Goal: Information Seeking & Learning: Learn about a topic

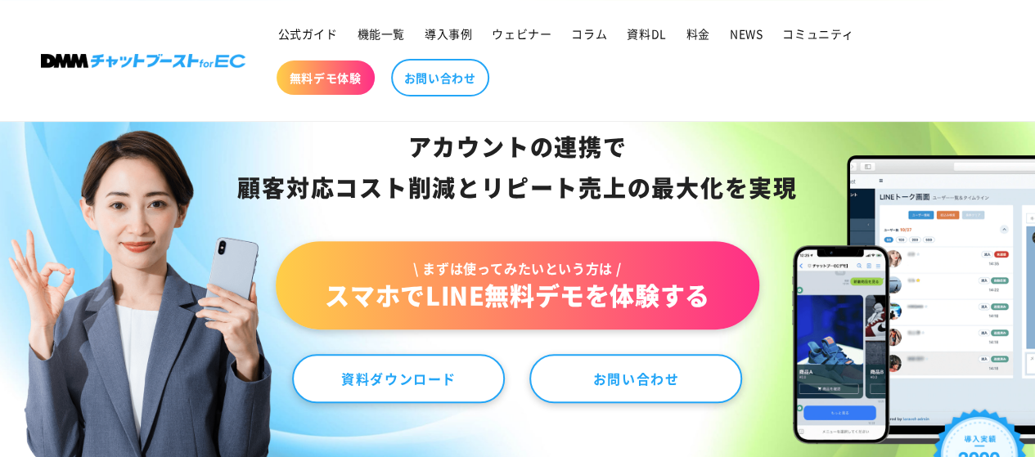
scroll to position [196, 0]
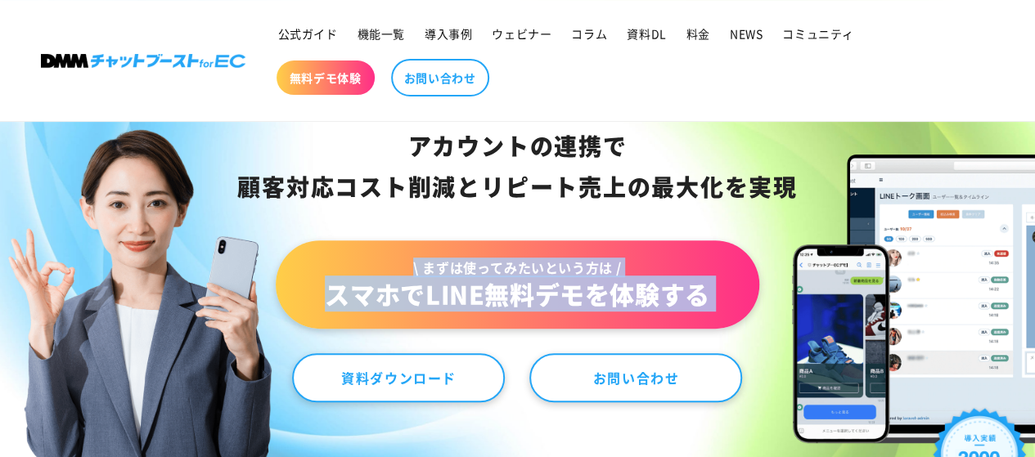
drag, startPoint x: 238, startPoint y: 272, endPoint x: 284, endPoint y: 417, distance: 151.9
click at [284, 417] on div "アカウントの連携で 顧客対応コスト削減と リピート売上の 最大化を実現 \ まずは使ってみたいという方は / スマホでLINE無料デモを体験する 資料ダウンロ…" at bounding box center [517, 225] width 1035 height 519
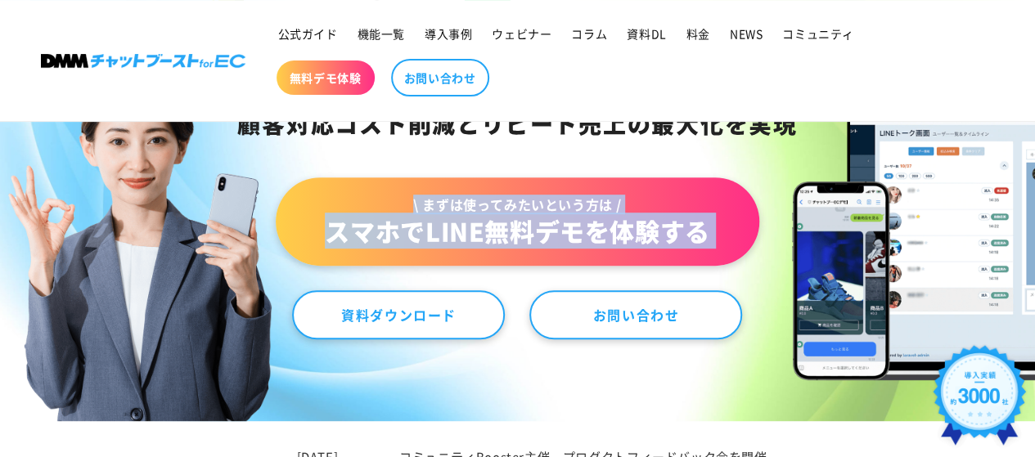
scroll to position [180, 0]
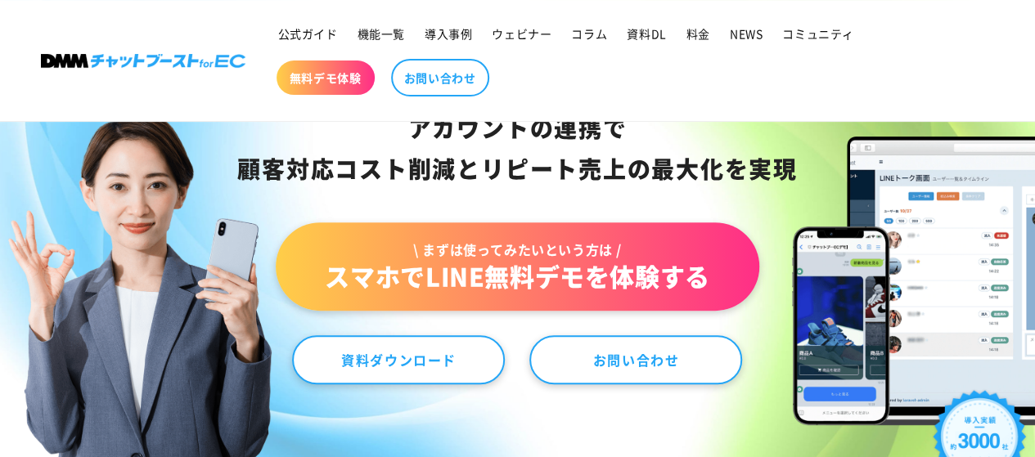
click at [451, 189] on div "アカウントの連携で 顧客対応コスト削減と リピート売上の 最大化を実現" at bounding box center [517, 149] width 649 height 82
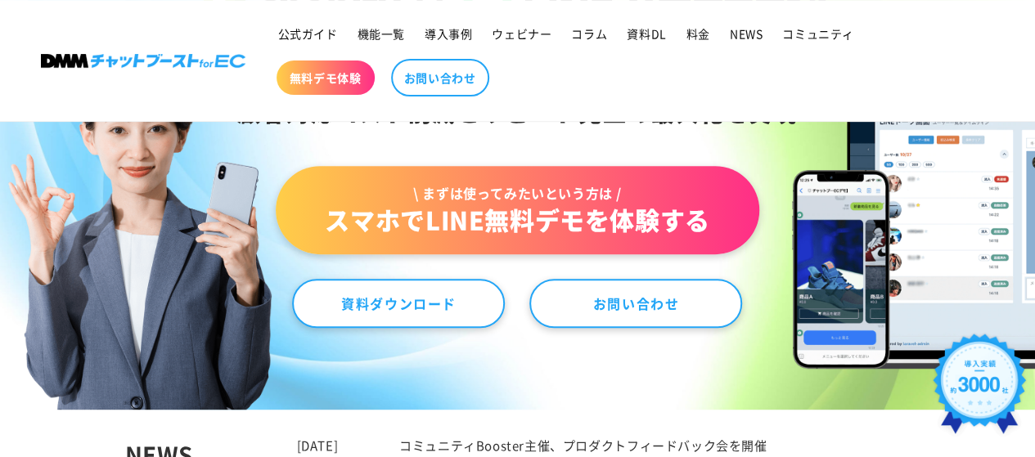
scroll to position [268, 0]
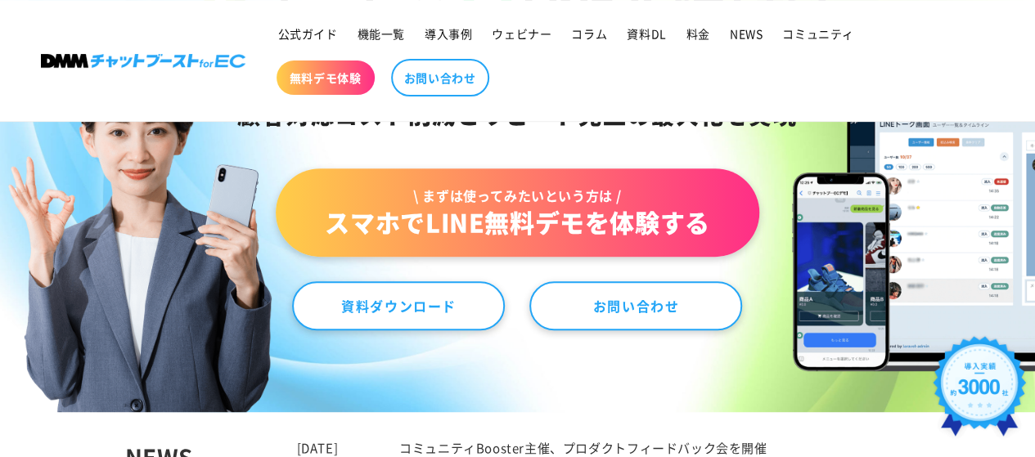
click at [768, 214] on div "アカウントの連携で 顧客対応コスト削減と リピート売上の 最大化を実現 \ まずは使ってみたいという方は / スマホでLINE無料デモを体験する 資料ダウンロ…" at bounding box center [518, 152] width 682 height 355
drag, startPoint x: 579, startPoint y: 374, endPoint x: 337, endPoint y: 407, distance: 243.6
click at [337, 407] on div "アカウントの連携で 顧客対応コスト削減と リピート売上の 最大化を実現 \ まずは使ってみたいという方は / スマホでLINE無料デモを体験する 資料ダウンロ…" at bounding box center [517, 153] width 1035 height 519
click at [340, 385] on div "アカウントの連携で 顧客対応コスト削減と リピート売上の 最大化を実現 \ まずは使ってみたいという方は / スマホでLINE無料デモを体験する 資料ダウンロ…" at bounding box center [517, 153] width 1035 height 519
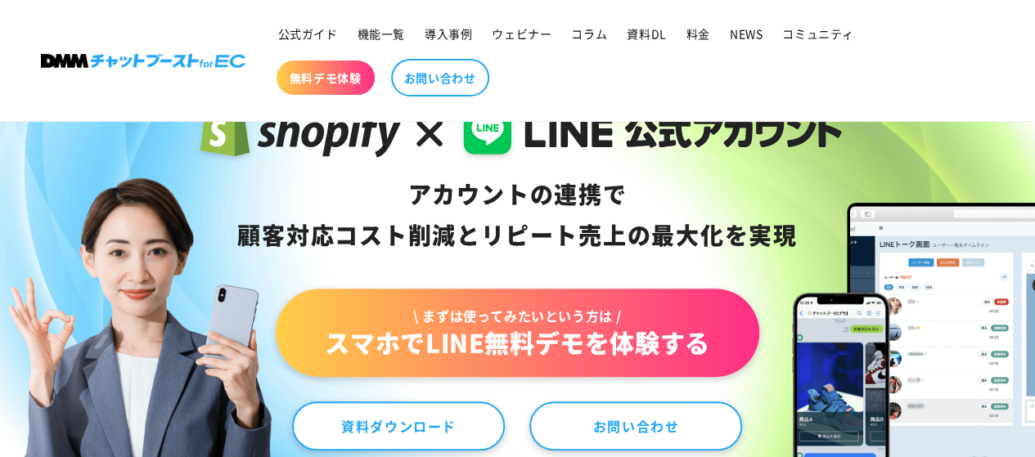
scroll to position [149, 0]
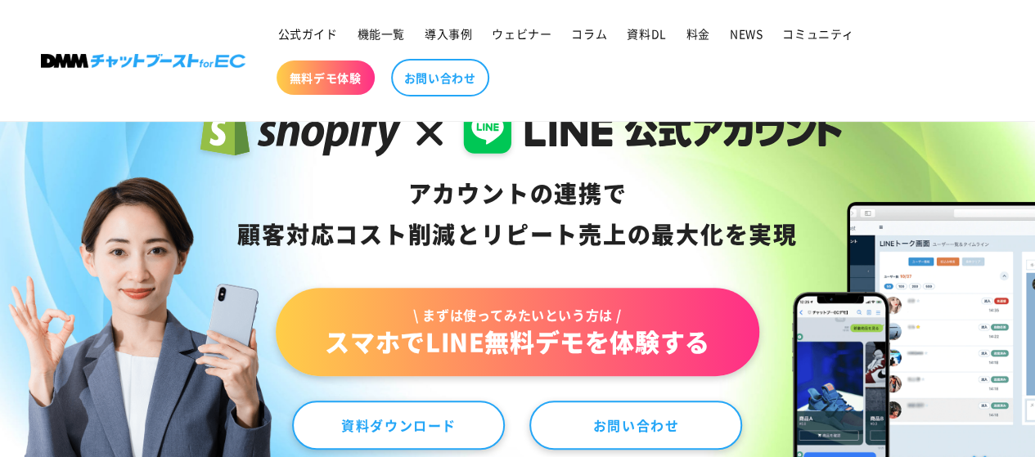
click at [469, 260] on div "アカウントの連携で 顧客対応コスト削減と リピート売上の 最大化を実現 \ まずは使ってみたいという方は / スマホでLINE無料デモを体験する 資料ダウンロ…" at bounding box center [518, 272] width 682 height 355
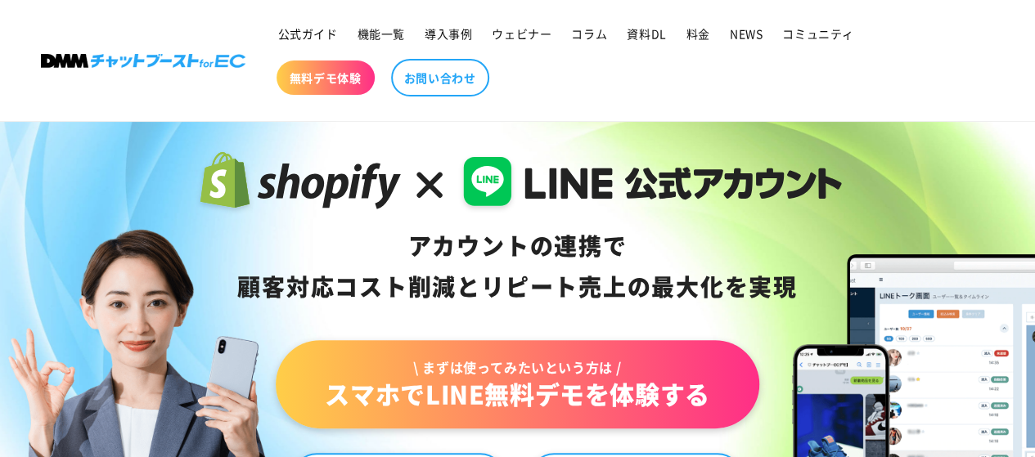
scroll to position [96, 0]
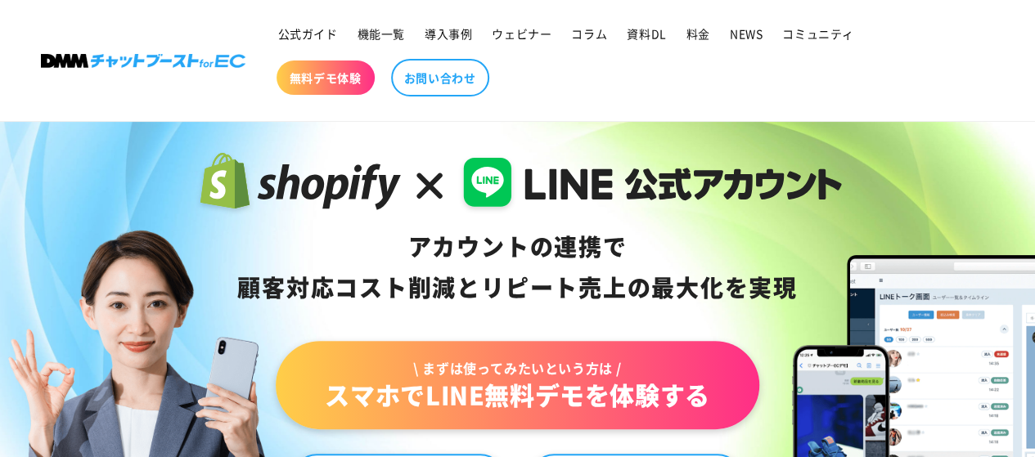
drag, startPoint x: 381, startPoint y: 245, endPoint x: 489, endPoint y: 249, distance: 107.2
click at [489, 249] on div "アカウントの連携で 顧客対応コスト削減と リピート売上の 最大化を実現" at bounding box center [517, 268] width 649 height 82
